Goal: Task Accomplishment & Management: Manage account settings

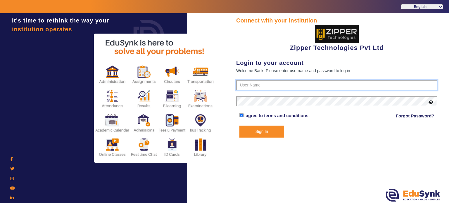
click at [249, 81] on input "text" at bounding box center [336, 85] width 201 height 11
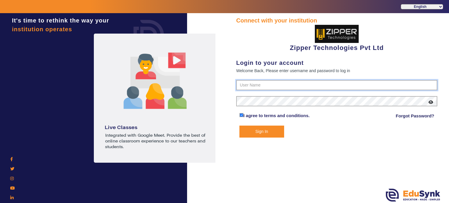
type input "1008790000"
click at [239, 126] on button "Sign In" at bounding box center [261, 132] width 45 height 12
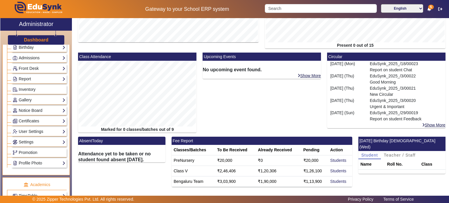
scroll to position [91, 0]
click at [40, 138] on link "Settings" at bounding box center [39, 141] width 53 height 7
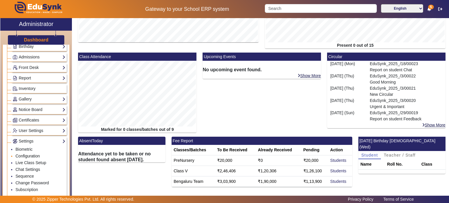
click at [29, 154] on link "Configuration" at bounding box center [27, 156] width 24 height 5
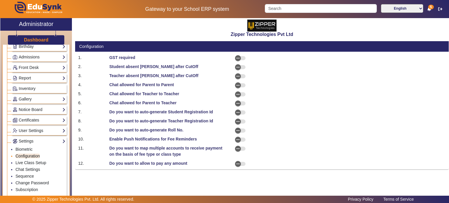
select select "BeforeDueDate"
select select "OnDueDate"
select select "AfterDueDate"
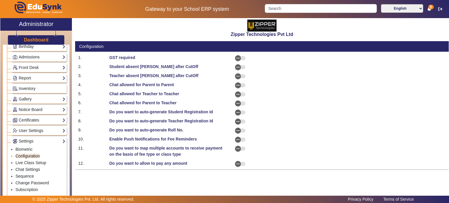
select select "AfterDueDate"
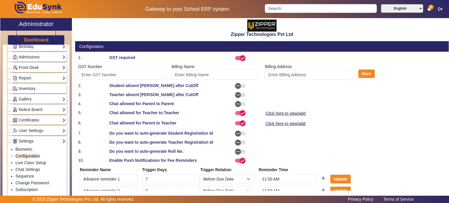
type input "Z3455"
type input "[PERSON_NAME]"
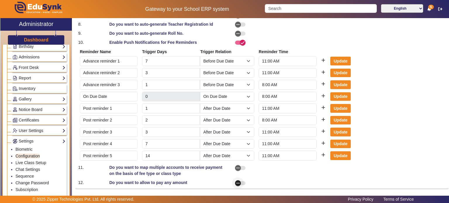
click at [241, 180] on span "button" at bounding box center [238, 183] width 12 height 12
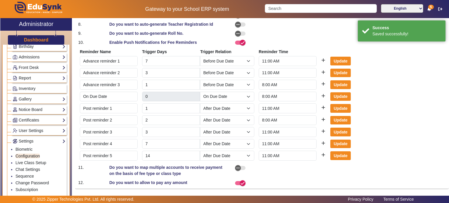
click at [34, 77] on link "Report" at bounding box center [39, 78] width 53 height 7
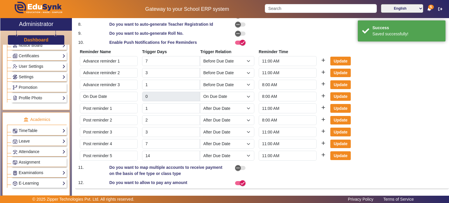
scroll to position [180, 0]
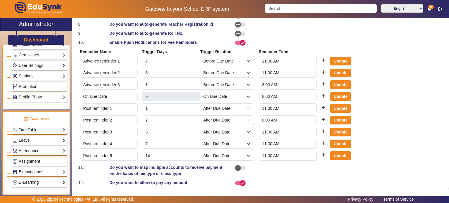
click at [37, 169] on link "Examinations" at bounding box center [39, 172] width 53 height 7
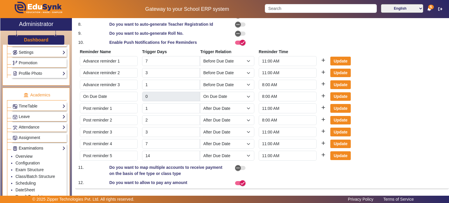
scroll to position [156, 0]
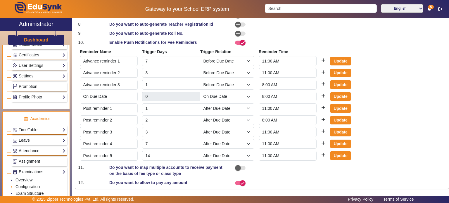
click at [31, 184] on link "Configuration" at bounding box center [27, 186] width 24 height 5
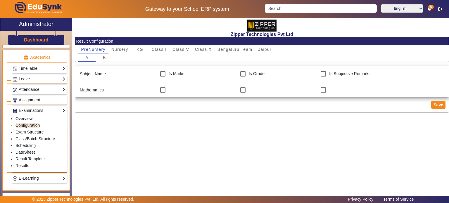
scroll to position [224, 0]
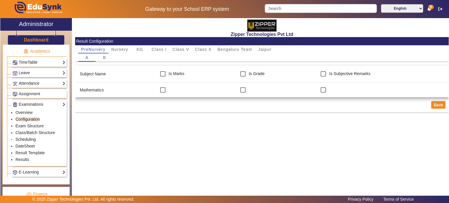
click at [31, 138] on link "Scheduling" at bounding box center [25, 139] width 20 height 5
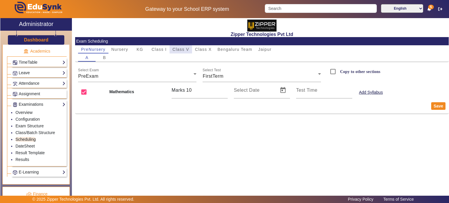
click at [181, 50] on span "Class V" at bounding box center [180, 49] width 17 height 4
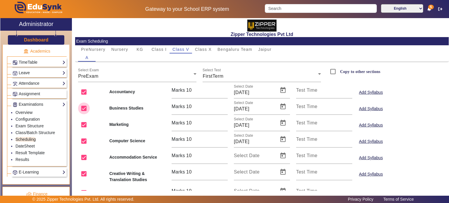
click at [84, 111] on input "checkbox" at bounding box center [84, 109] width 12 height 12
checkbox input "false"
click at [84, 124] on input "checkbox" at bounding box center [84, 125] width 12 height 12
checkbox input "false"
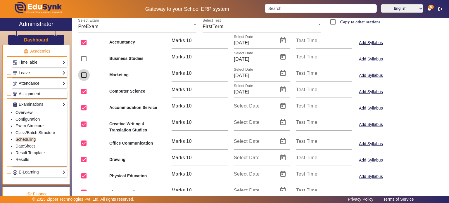
scroll to position [51, 0]
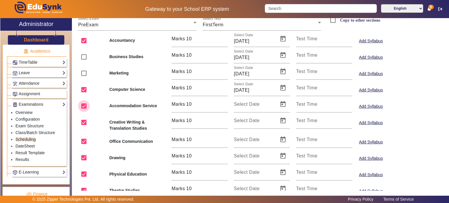
click at [84, 108] on input "checkbox" at bounding box center [84, 106] width 12 height 12
checkbox input "false"
click at [84, 124] on input "checkbox" at bounding box center [84, 123] width 12 height 12
checkbox input "false"
click at [84, 143] on input "checkbox" at bounding box center [84, 142] width 12 height 12
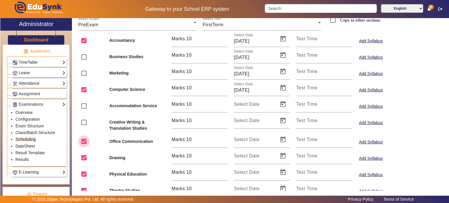
checkbox input "false"
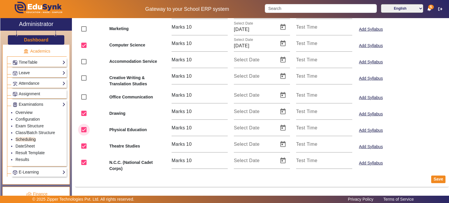
click at [85, 133] on input "checkbox" at bounding box center [84, 130] width 12 height 12
checkbox input "false"
click at [434, 179] on button "Save" at bounding box center [438, 180] width 14 height 8
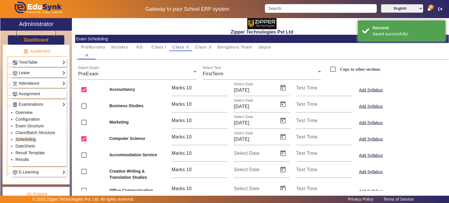
scroll to position [0, 0]
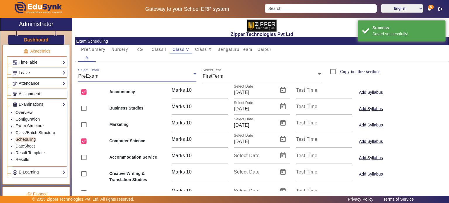
click at [172, 76] on div "PreExam" at bounding box center [135, 76] width 115 height 7
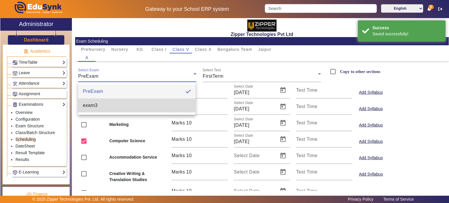
click at [156, 101] on mat-option "exam3" at bounding box center [136, 105] width 117 height 14
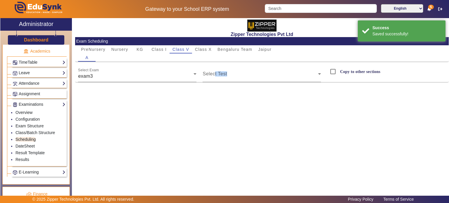
drag, startPoint x: 214, startPoint y: 72, endPoint x: 217, endPoint y: 96, distance: 23.9
click at [217, 96] on div "Zipper Technologies Pvt Ltd Exam Scheduling PreNursery Nursery KG Class I Class…" at bounding box center [260, 106] width 377 height 177
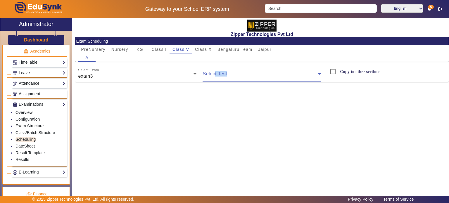
click at [228, 79] on span at bounding box center [260, 76] width 115 height 7
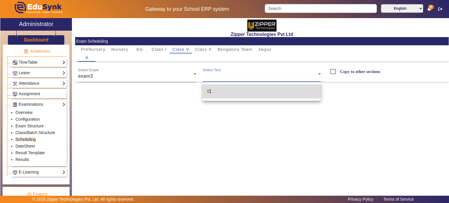
click at [227, 92] on mat-option "t1" at bounding box center [262, 91] width 118 height 14
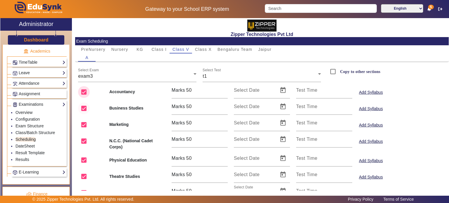
drag, startPoint x: 82, startPoint y: 93, endPoint x: 86, endPoint y: 109, distance: 16.9
click at [86, 109] on mat-card-content "PreNursery Nursery KG Class I Class V Class X Bengaluru Team Jaipur A Select Ex…" at bounding box center [261, 156] width 373 height 222
click at [86, 109] on input "checkbox" at bounding box center [84, 109] width 12 height 12
checkbox input "false"
click at [84, 95] on input "checkbox" at bounding box center [84, 92] width 12 height 12
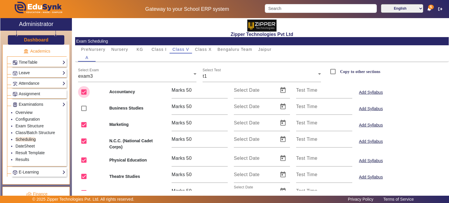
checkbox input "false"
click at [84, 125] on input "checkbox" at bounding box center [84, 125] width 12 height 12
checkbox input "false"
click at [85, 140] on input "checkbox" at bounding box center [84, 141] width 12 height 12
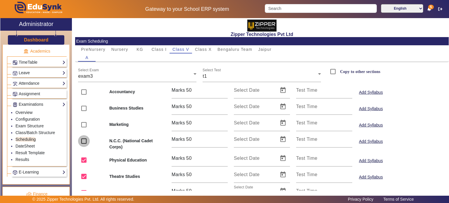
checkbox input "true"
click at [85, 158] on input "checkbox" at bounding box center [84, 160] width 12 height 12
checkbox input "false"
click at [84, 140] on input "checkbox" at bounding box center [84, 141] width 12 height 12
checkbox input "false"
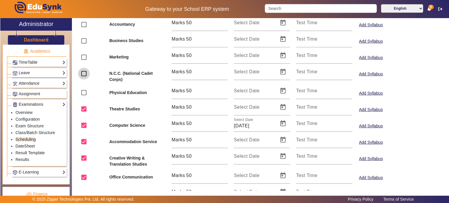
scroll to position [72, 0]
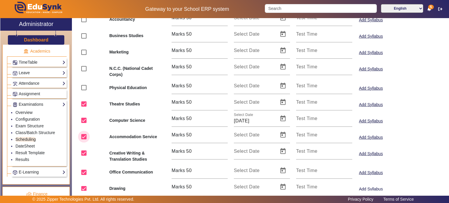
click at [86, 135] on input "checkbox" at bounding box center [84, 137] width 12 height 12
checkbox input "false"
click at [84, 155] on input "checkbox" at bounding box center [84, 153] width 12 height 12
checkbox input "false"
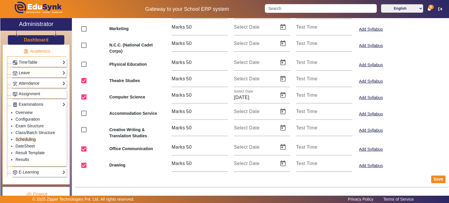
click at [428, 179] on mat-card-actions "Save" at bounding box center [261, 179] width 373 height 15
click at [431, 179] on button "Save" at bounding box center [438, 180] width 14 height 8
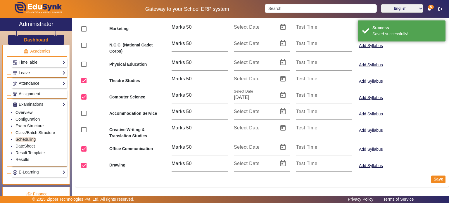
click at [38, 130] on link "Class/Batch Structure" at bounding box center [34, 132] width 39 height 5
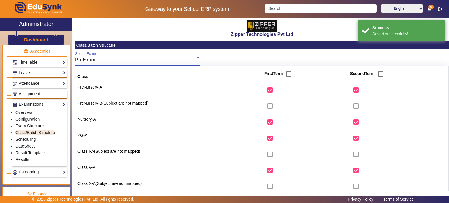
click at [120, 63] on div "PreExam" at bounding box center [136, 59] width 122 height 7
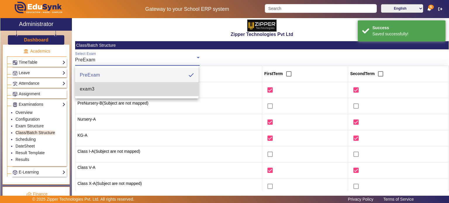
click at [116, 88] on mat-option "exam3" at bounding box center [137, 89] width 124 height 14
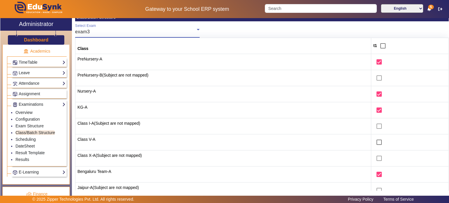
scroll to position [29, 0]
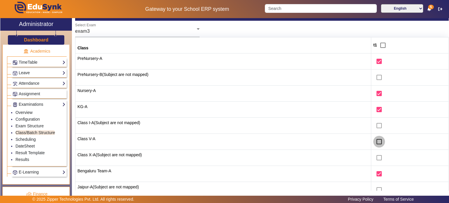
click at [376, 142] on input "checkbox" at bounding box center [379, 142] width 12 height 12
checkbox input "true"
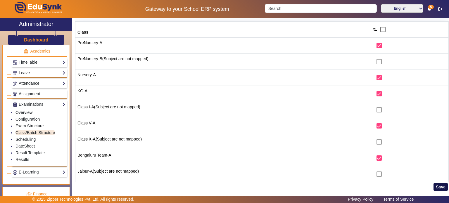
click at [436, 184] on button "Save" at bounding box center [440, 187] width 14 height 8
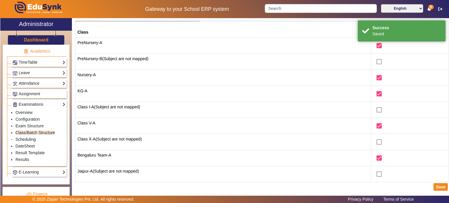
click at [31, 137] on link "Scheduling" at bounding box center [25, 139] width 20 height 5
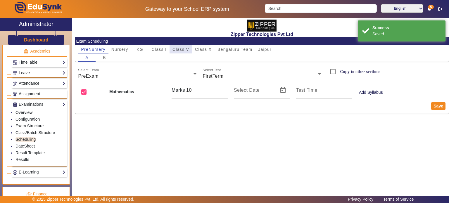
click at [178, 53] on span "Class V" at bounding box center [180, 49] width 17 height 8
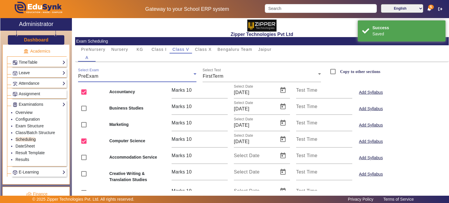
click at [131, 76] on div "PreExam" at bounding box center [135, 76] width 115 height 7
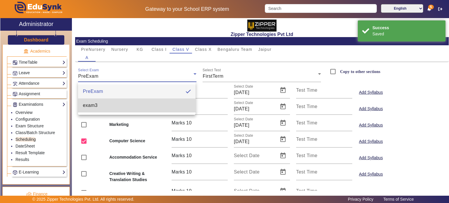
click at [127, 108] on mat-option "exam3" at bounding box center [136, 105] width 117 height 14
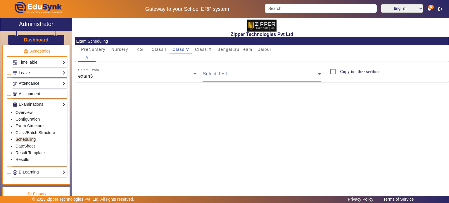
click at [221, 78] on span at bounding box center [260, 76] width 115 height 7
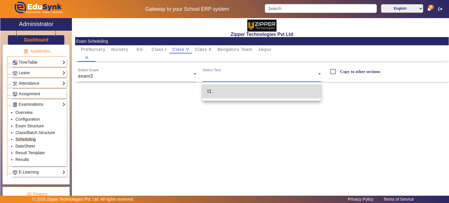
click at [224, 91] on mat-option "t1" at bounding box center [262, 91] width 118 height 14
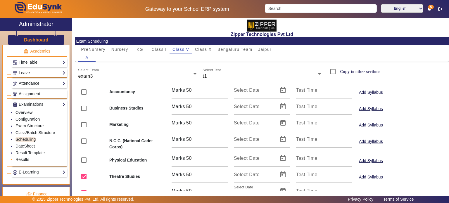
click at [26, 157] on link "Results" at bounding box center [22, 159] width 14 height 5
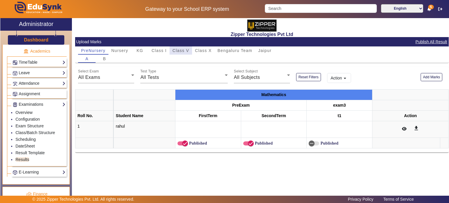
click at [182, 51] on span "Class V" at bounding box center [180, 51] width 17 height 4
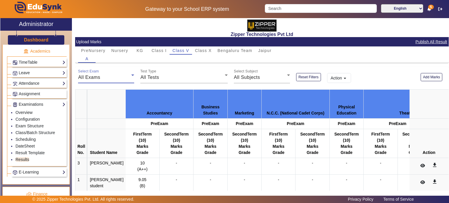
click at [122, 78] on div "All Exams" at bounding box center [104, 77] width 53 height 7
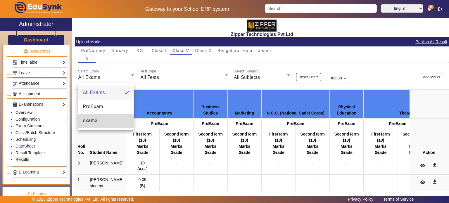
click at [110, 122] on mat-option "exam3" at bounding box center [106, 121] width 56 height 14
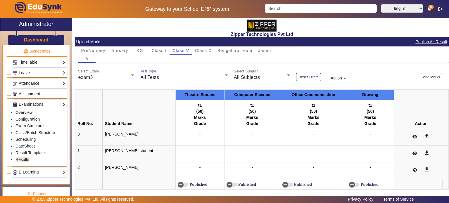
click at [171, 81] on div "All Tests" at bounding box center [182, 77] width 84 height 7
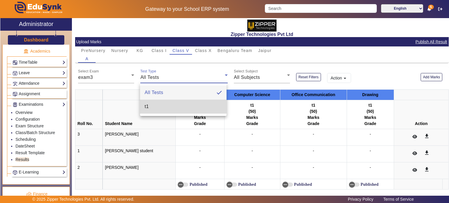
click at [169, 100] on mat-option "t1" at bounding box center [183, 107] width 87 height 14
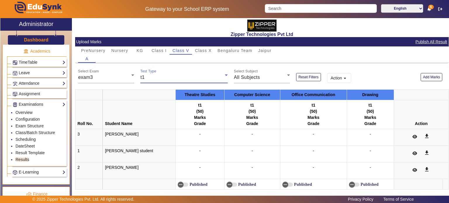
scroll to position [6, 0]
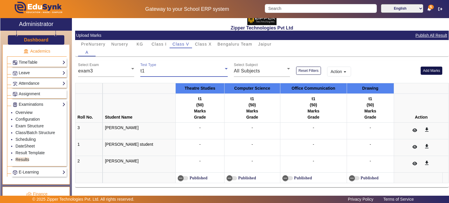
click at [429, 72] on button "Add Marks" at bounding box center [432, 71] width 22 height 8
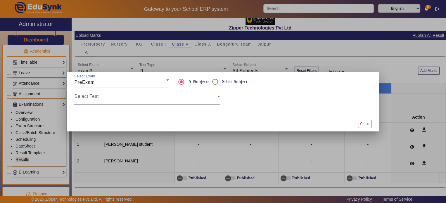
click at [144, 86] on div "PreExam" at bounding box center [120, 82] width 92 height 7
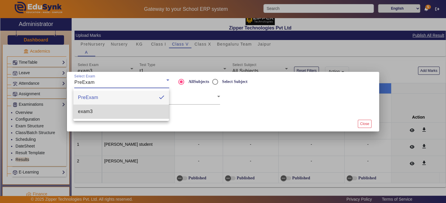
click at [131, 115] on mat-option "exam3" at bounding box center [121, 112] width 96 height 14
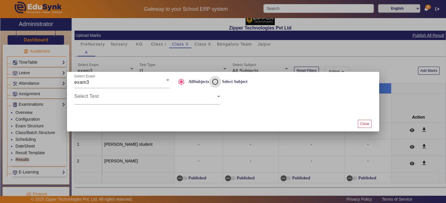
click at [214, 84] on input "Select Subject" at bounding box center [215, 82] width 12 height 12
radio input "true"
click at [243, 98] on span at bounding box center [297, 98] width 143 height 7
click at [189, 100] on span at bounding box center [145, 98] width 143 height 7
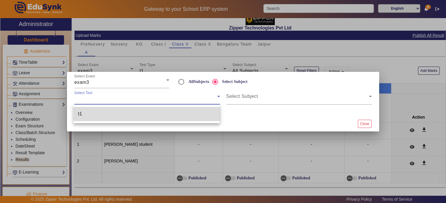
click at [183, 118] on mat-option "t1" at bounding box center [146, 114] width 147 height 14
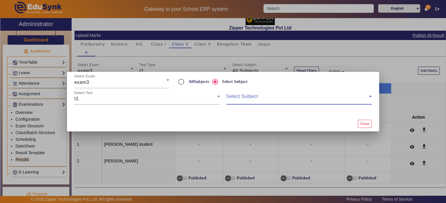
click at [238, 99] on span at bounding box center [297, 98] width 143 height 7
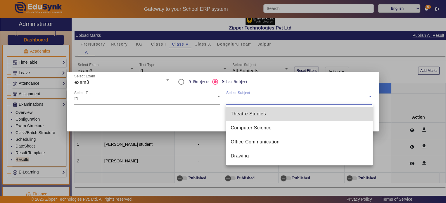
click at [246, 114] on span "Theatre Studies" at bounding box center [248, 113] width 35 height 7
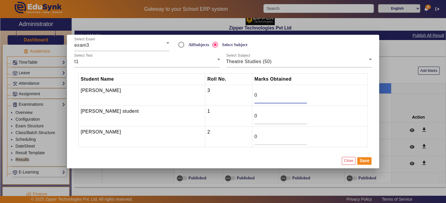
click at [254, 93] on input "0" at bounding box center [280, 95] width 53 height 7
type input "044"
type input "43.5"
type input "48.9"
click at [371, 158] on button "Save" at bounding box center [364, 161] width 14 height 8
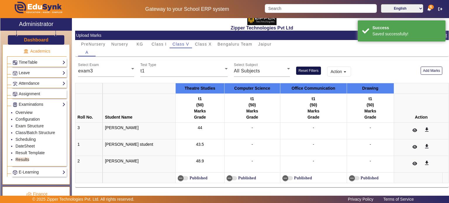
click at [307, 70] on button "Reset Filters" at bounding box center [308, 71] width 25 height 8
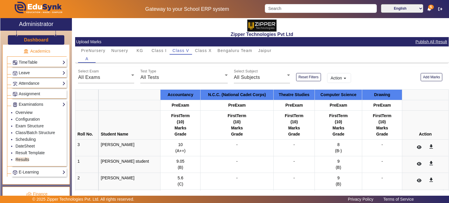
scroll to position [17, 0]
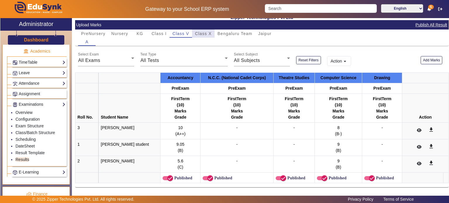
click at [202, 34] on span "Class X" at bounding box center [203, 34] width 17 height 4
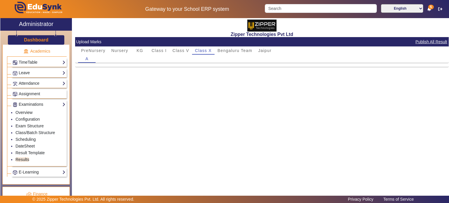
click at [185, 46] on mat-card-header "Upload Marks Publish All Result" at bounding box center [261, 41] width 373 height 9
click at [185, 53] on span "Class V" at bounding box center [180, 50] width 17 height 8
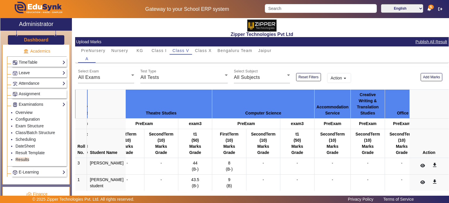
scroll to position [39, 0]
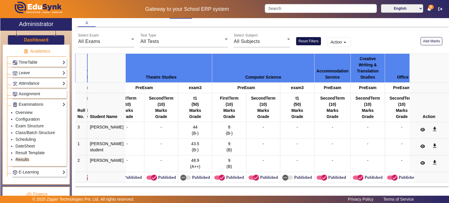
drag, startPoint x: 306, startPoint y: 33, endPoint x: 308, endPoint y: 37, distance: 4.7
click at [308, 37] on div "Select Exam All Exams Test Type All Tests Select Subject All Subjects Reset Fil…" at bounding box center [261, 39] width 373 height 16
click at [308, 37] on button "Reset Filters" at bounding box center [308, 41] width 25 height 8
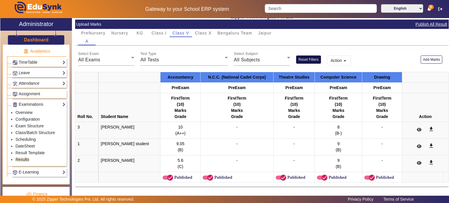
scroll to position [17, 0]
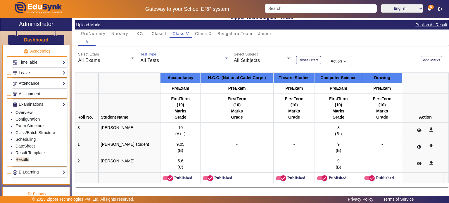
click at [184, 59] on div "All Tests" at bounding box center [182, 60] width 84 height 7
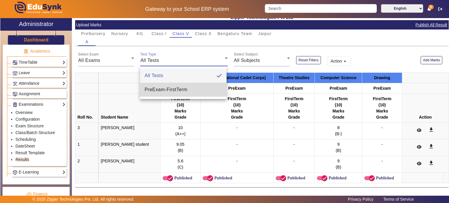
click at [175, 91] on span "PreExam - FirstTerm" at bounding box center [166, 89] width 43 height 7
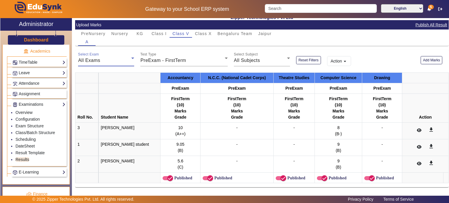
click at [125, 62] on div "All Exams" at bounding box center [104, 60] width 53 height 7
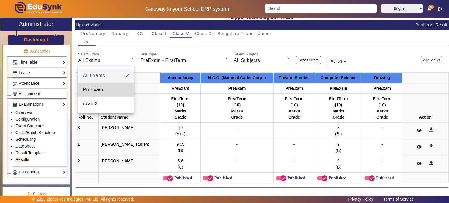
click at [117, 87] on mat-option "PreExam" at bounding box center [106, 90] width 56 height 14
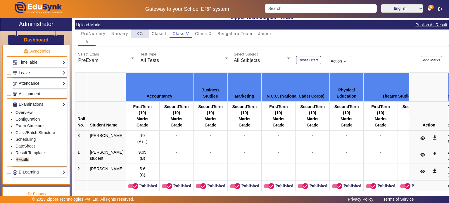
click at [142, 35] on span "KG" at bounding box center [139, 34] width 7 height 4
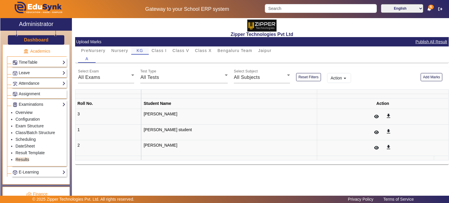
scroll to position [0, 0]
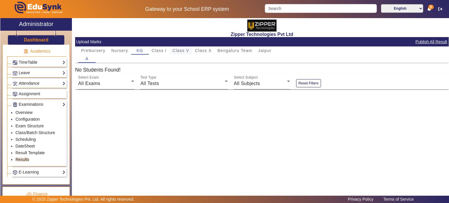
click at [181, 49] on span "Class V" at bounding box center [180, 51] width 17 height 4
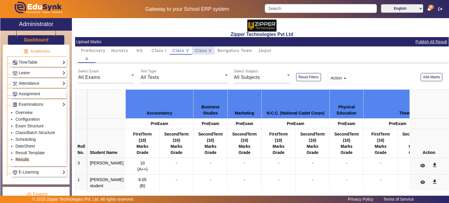
click at [199, 50] on span "Class X" at bounding box center [203, 51] width 17 height 4
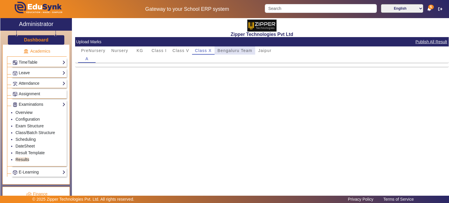
click at [227, 52] on span "Bengaluru Team" at bounding box center [234, 51] width 35 height 4
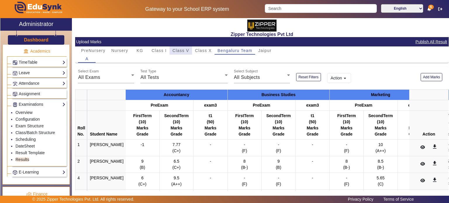
click at [188, 50] on span "Class V" at bounding box center [180, 51] width 17 height 4
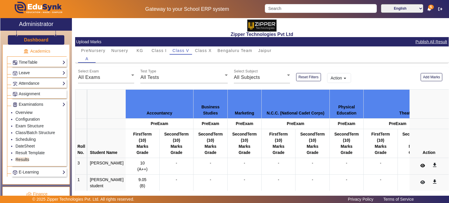
click at [420, 164] on icon at bounding box center [422, 166] width 5 height 4
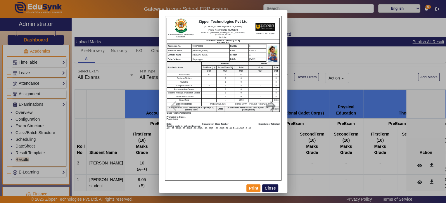
click at [269, 190] on button "Close" at bounding box center [270, 188] width 16 height 8
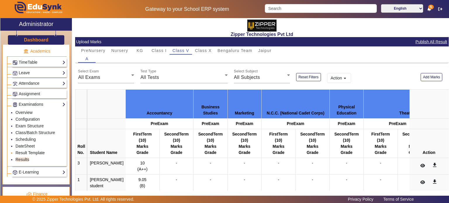
click at [41, 151] on link "Result Template" at bounding box center [29, 153] width 29 height 5
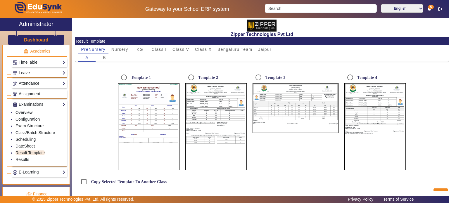
click at [140, 94] on div "Name of Student : [PERSON_NAME] Roll No. : 3 Father's Name : [PERSON_NAME] Clas…" at bounding box center [148, 97] width 35 height 6
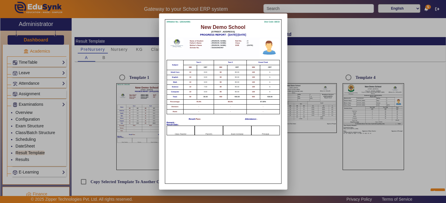
click at [132, 72] on div at bounding box center [223, 101] width 446 height 203
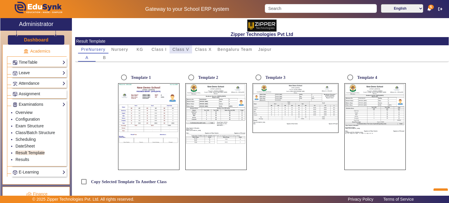
click at [185, 46] on span "Class V" at bounding box center [180, 49] width 17 height 8
radio input "true"
click at [123, 78] on input "Template 1" at bounding box center [124, 78] width 12 height 12
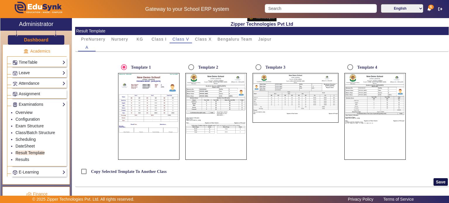
click at [439, 184] on button "Save" at bounding box center [440, 182] width 14 height 8
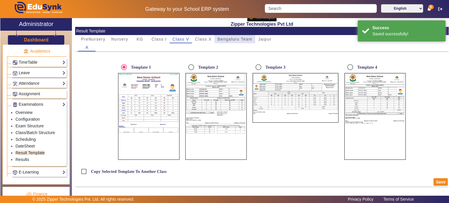
click at [223, 39] on span "Bengaluru Team" at bounding box center [234, 39] width 35 height 4
radio input "false"
radio input "true"
click at [26, 157] on link "Results" at bounding box center [22, 159] width 14 height 5
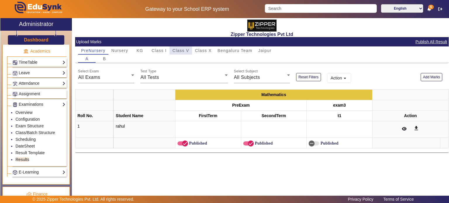
click at [184, 46] on span "Class V" at bounding box center [180, 50] width 17 height 8
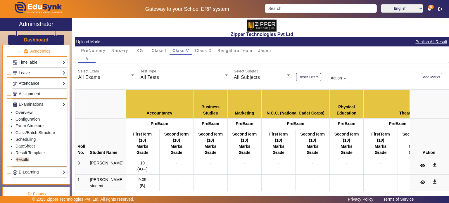
click at [423, 164] on button at bounding box center [422, 166] width 11 height 10
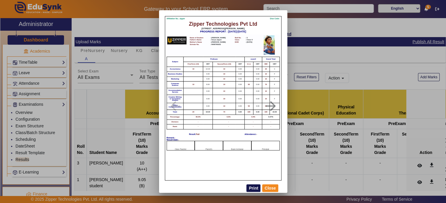
click at [255, 186] on button "Print" at bounding box center [253, 188] width 14 height 8
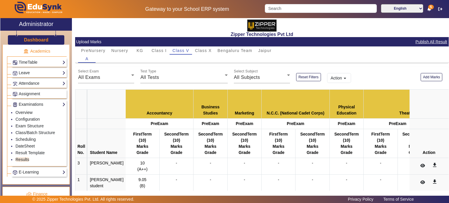
click at [338, 76] on button "Action arrow_drop_down" at bounding box center [339, 78] width 24 height 10
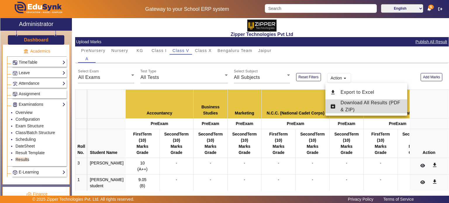
click at [343, 101] on span "Download All Results (PDF & ZIP)" at bounding box center [370, 106] width 60 height 12
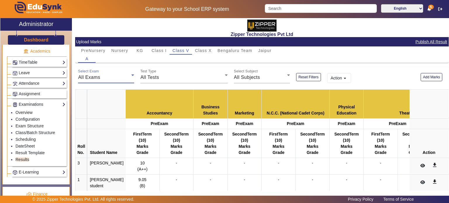
click at [116, 78] on div "All Exams" at bounding box center [104, 77] width 53 height 7
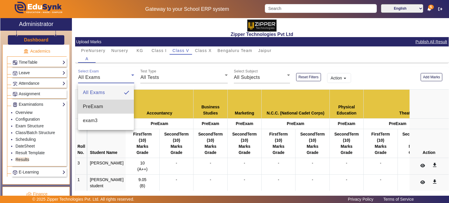
click at [104, 107] on mat-option "PreExam" at bounding box center [106, 107] width 56 height 14
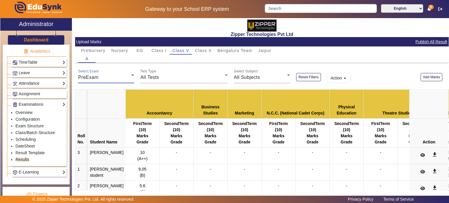
click at [110, 79] on div "PreExam" at bounding box center [104, 77] width 53 height 7
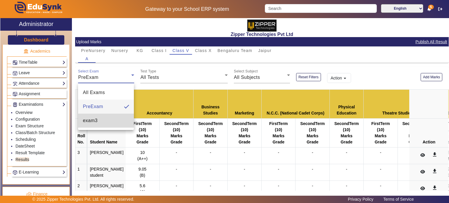
click at [103, 116] on mat-option "exam3" at bounding box center [106, 121] width 56 height 14
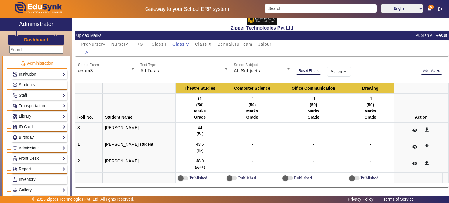
click at [35, 74] on link "Institution" at bounding box center [39, 74] width 53 height 7
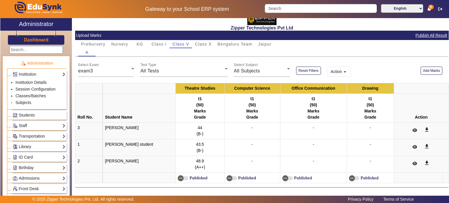
click at [25, 100] on link "Subjects" at bounding box center [23, 102] width 16 height 5
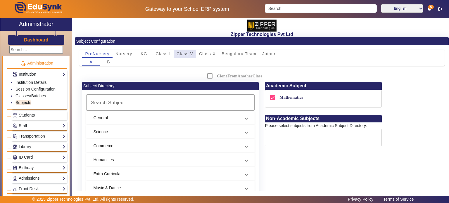
click at [184, 52] on span "Class V" at bounding box center [185, 54] width 17 height 4
